Goal: Transaction & Acquisition: Obtain resource

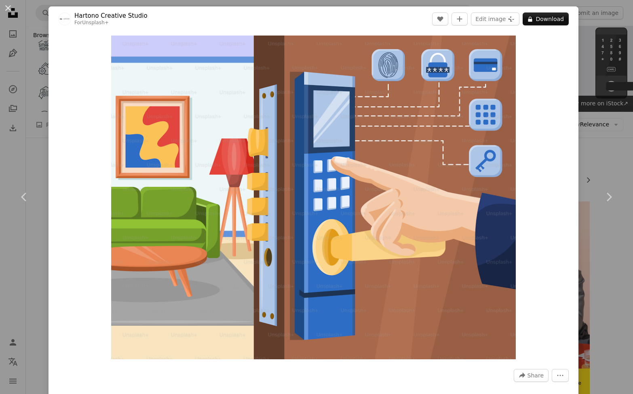
click at [585, 133] on div "An X shape Chevron left Chevron right Hartono Creative Studio For Unsplash+ A h…" at bounding box center [316, 197] width 633 height 394
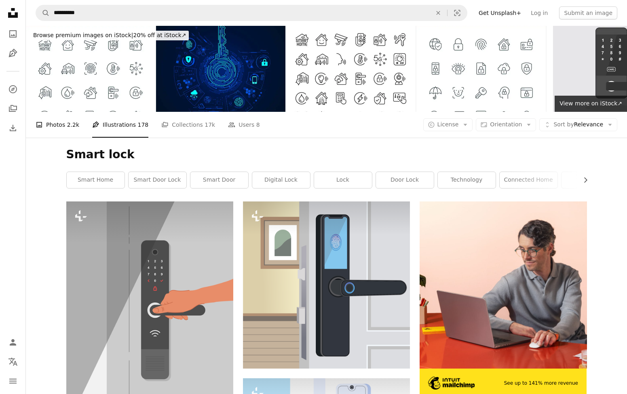
click at [64, 112] on link "A photo Photos 2.2k" at bounding box center [58, 125] width 44 height 26
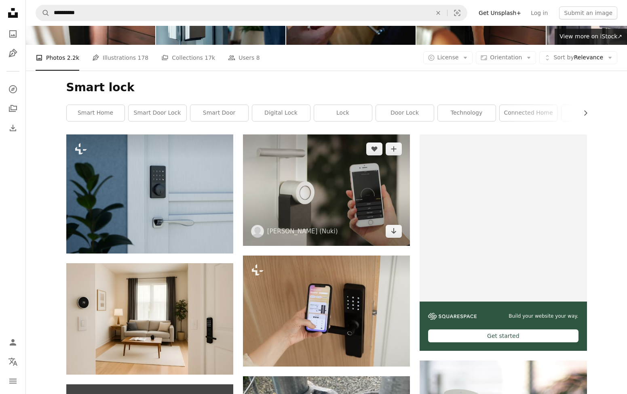
scroll to position [146, 0]
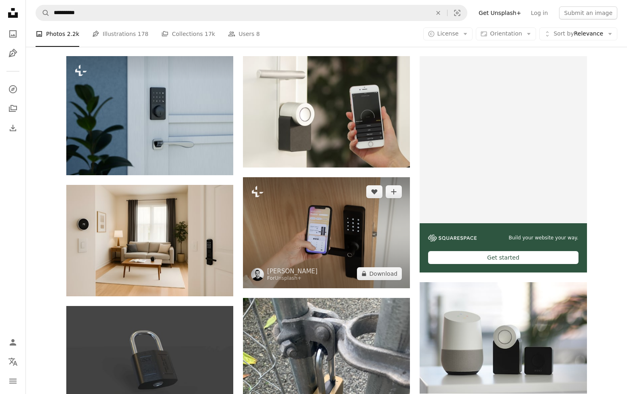
click at [347, 177] on img at bounding box center [326, 232] width 167 height 111
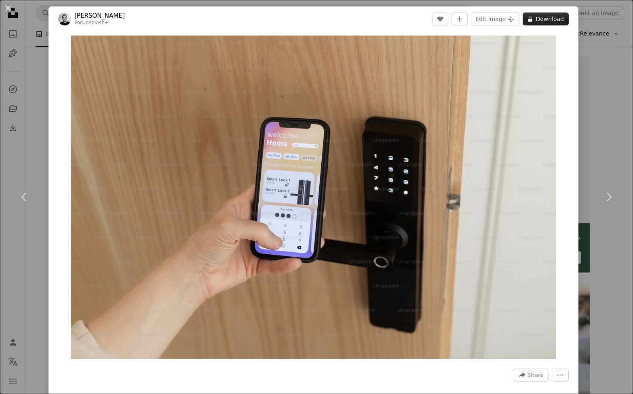
click at [539, 20] on button "A lock Download" at bounding box center [546, 19] width 46 height 13
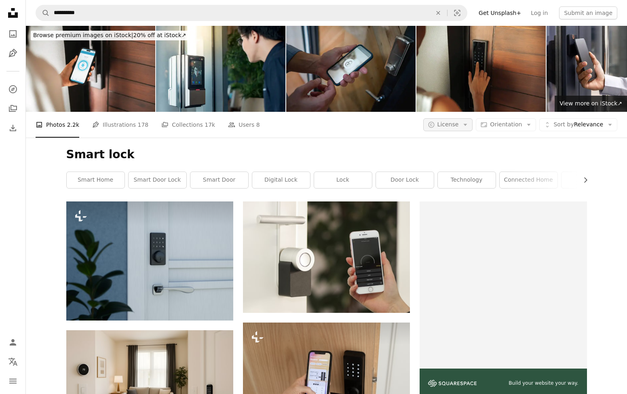
click at [464, 118] on button "A copyright icon © License Arrow down" at bounding box center [448, 124] width 50 height 13
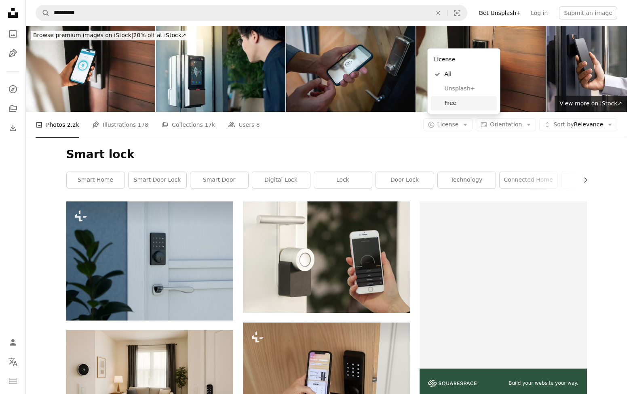
click at [460, 104] on span "Free" at bounding box center [469, 103] width 49 height 8
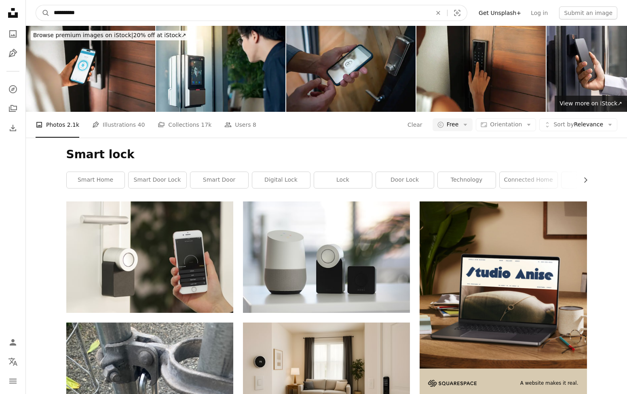
click at [172, 16] on input "**********" at bounding box center [240, 12] width 380 height 15
type input "**********"
click button "A magnifying glass" at bounding box center [43, 12] width 14 height 15
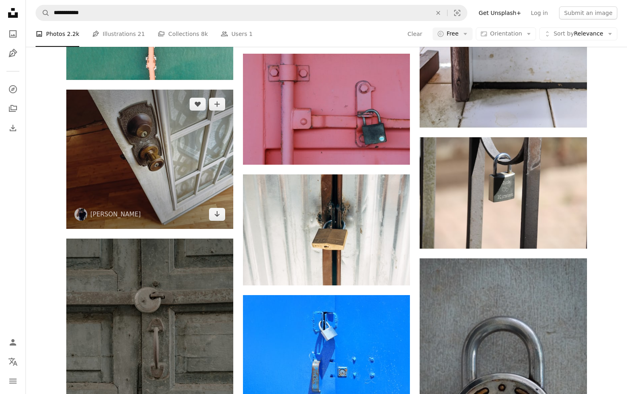
scroll to position [1146, 0]
